Goal: Task Accomplishment & Management: Manage account settings

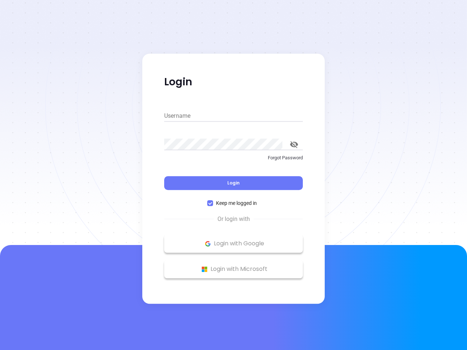
click at [234, 175] on div "Login" at bounding box center [233, 179] width 139 height 23
click at [234, 116] on input "Username" at bounding box center [233, 116] width 139 height 12
click at [294, 145] on icon "toggle password visibility" at bounding box center [294, 144] width 8 height 7
click at [234, 183] on span "Login" at bounding box center [233, 183] width 12 height 6
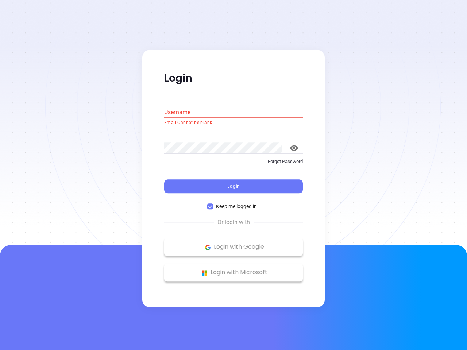
click at [234, 203] on span "Keep me logged in" at bounding box center [236, 207] width 47 height 8
click at [213, 204] on input "Keep me logged in" at bounding box center [210, 207] width 6 height 6
checkbox input "false"
click at [234, 244] on p "Login with Google" at bounding box center [233, 247] width 131 height 11
click at [234, 269] on p "Login with Microsoft" at bounding box center [233, 272] width 131 height 11
